Goal: Transaction & Acquisition: Purchase product/service

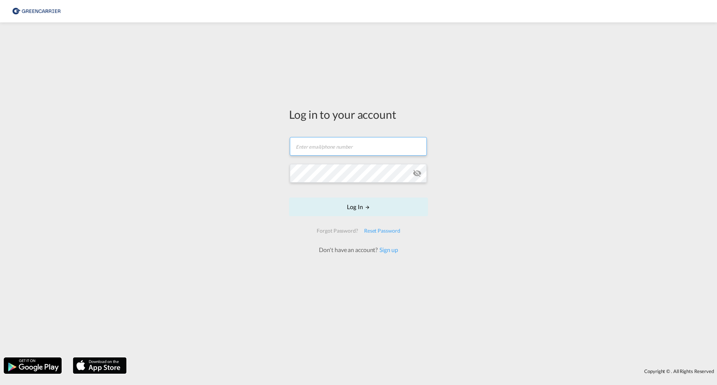
click at [373, 138] on input "text" at bounding box center [358, 146] width 137 height 19
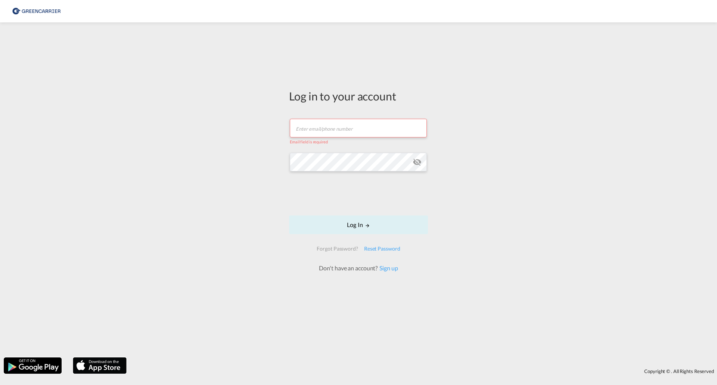
click at [333, 124] on input "text" at bounding box center [358, 128] width 137 height 19
type input "nicolas.myren@greencarrier.com"
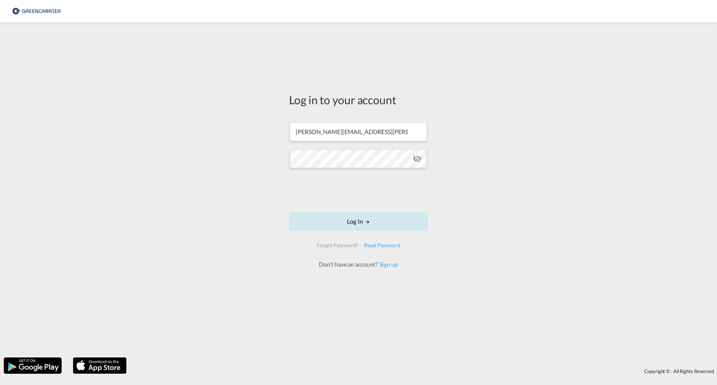
click at [353, 214] on button "Log In" at bounding box center [358, 221] width 139 height 19
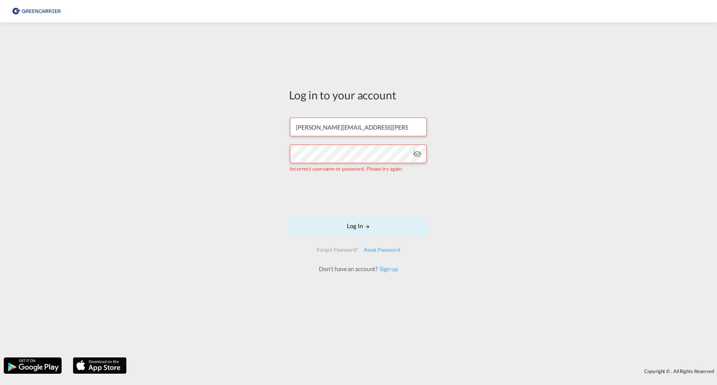
click at [414, 153] on md-icon "icon-eye-off" at bounding box center [416, 153] width 9 height 9
click at [359, 226] on button "Log In" at bounding box center [358, 225] width 139 height 19
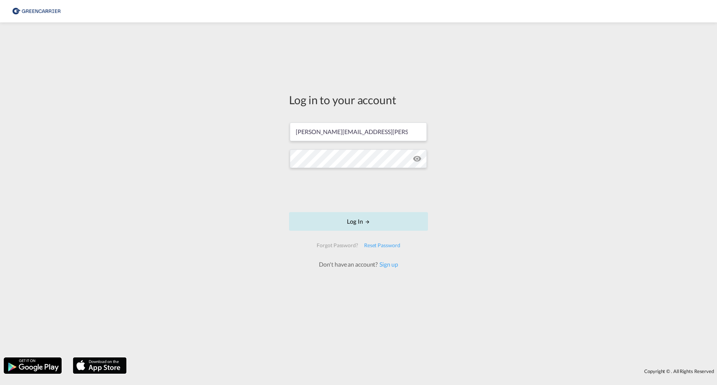
click at [355, 222] on button "Log In" at bounding box center [358, 221] width 139 height 19
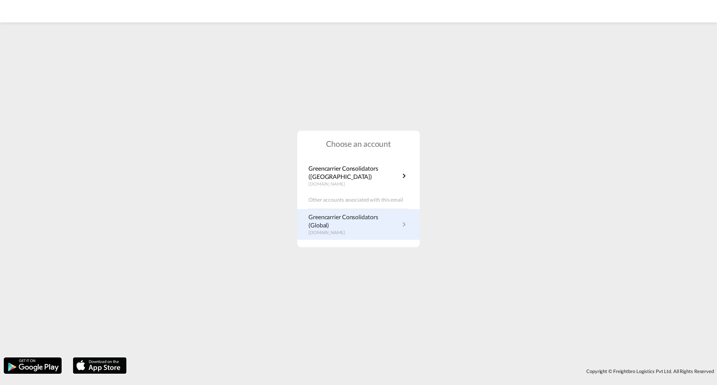
click at [405, 226] on md-icon "icon-chevron-right" at bounding box center [403, 224] width 9 height 9
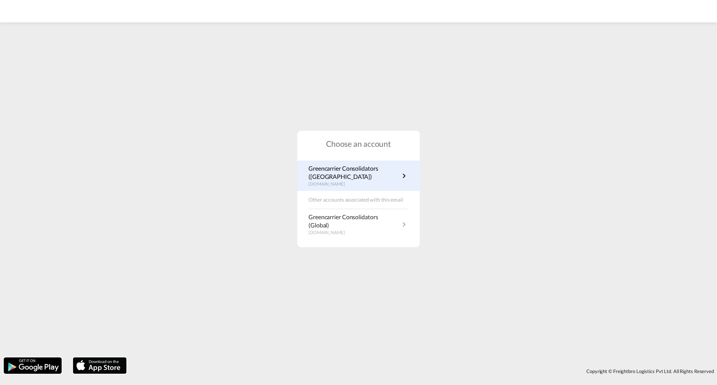
click at [400, 174] on md-icon "icon-chevron-right" at bounding box center [403, 175] width 9 height 9
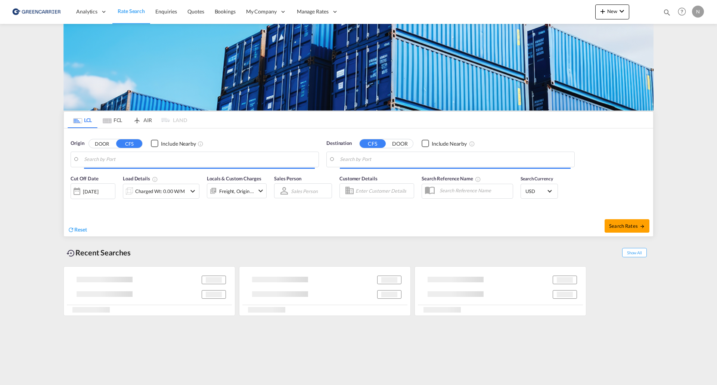
type input "SE-26978, [GEOGRAPHIC_DATA], [GEOGRAPHIC_DATA]"
type input "[GEOGRAPHIC_DATA], MXVER"
